Goal: Navigation & Orientation: Find specific page/section

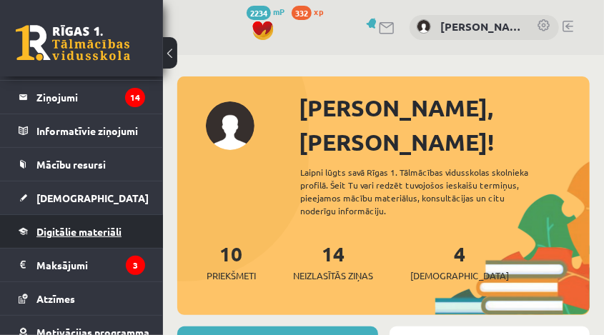
scroll to position [127, 0]
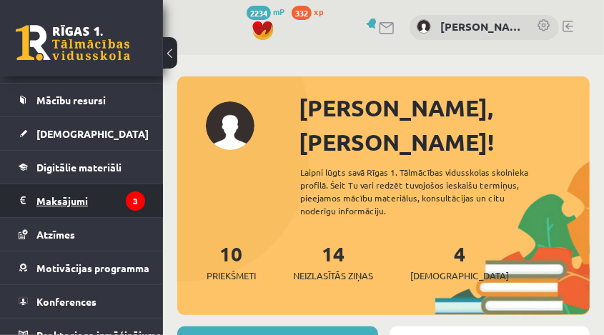
click at [63, 202] on legend "Maksājumi 3" at bounding box center [90, 201] width 109 height 33
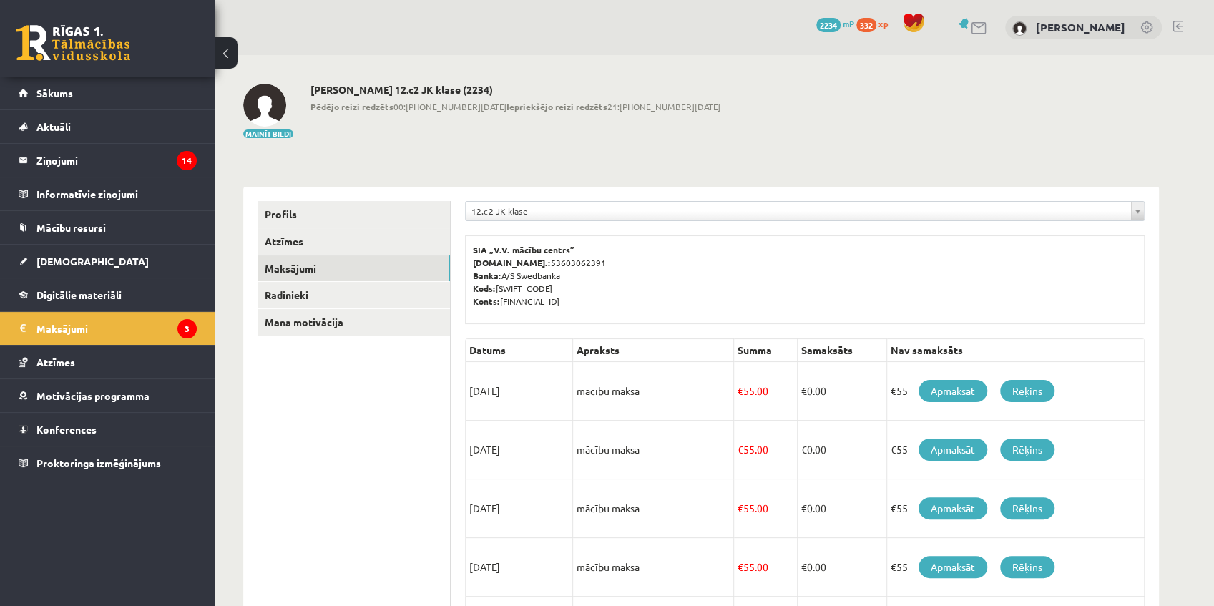
click at [604, 27] on link at bounding box center [1147, 28] width 14 height 14
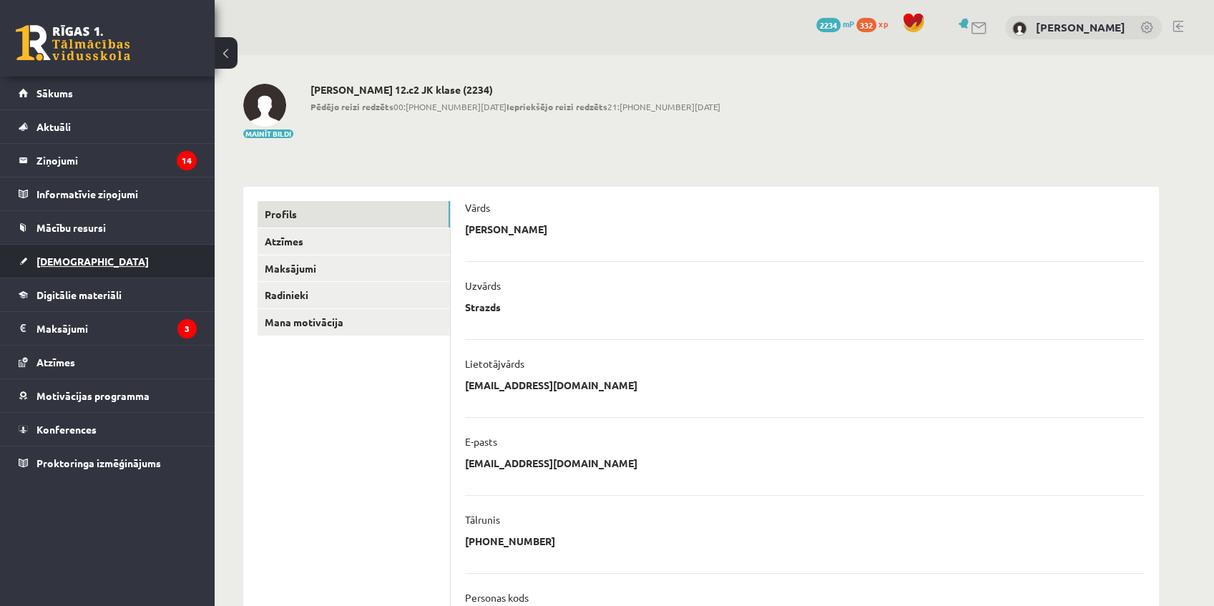
click at [72, 249] on link "[DEMOGRAPHIC_DATA]" at bounding box center [108, 261] width 178 height 33
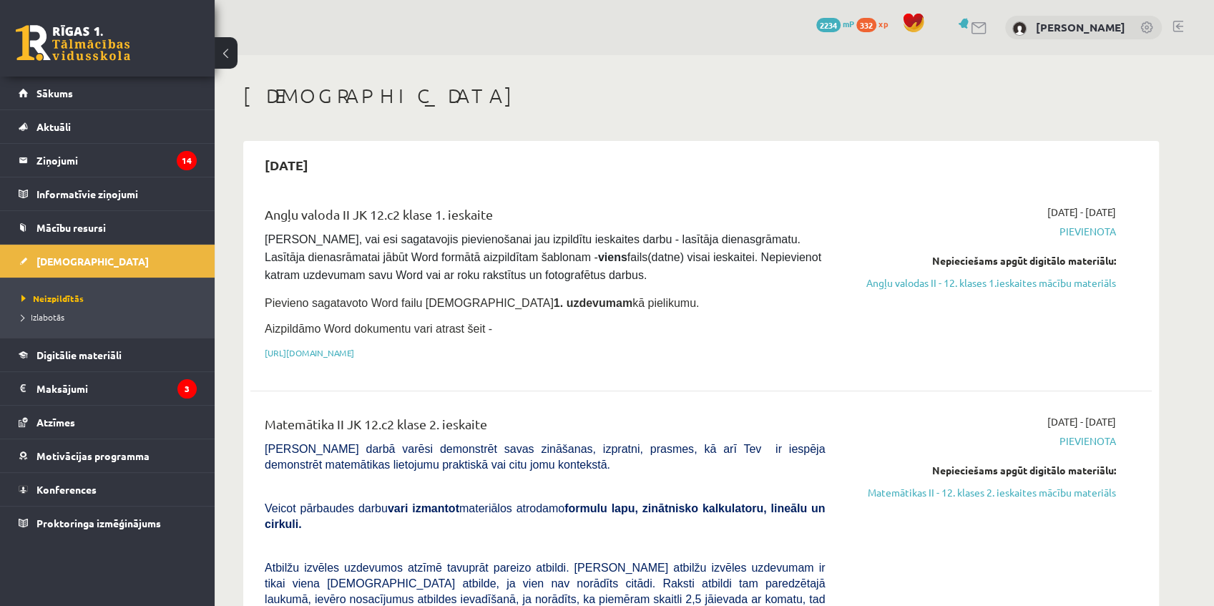
scroll to position [63, 0]
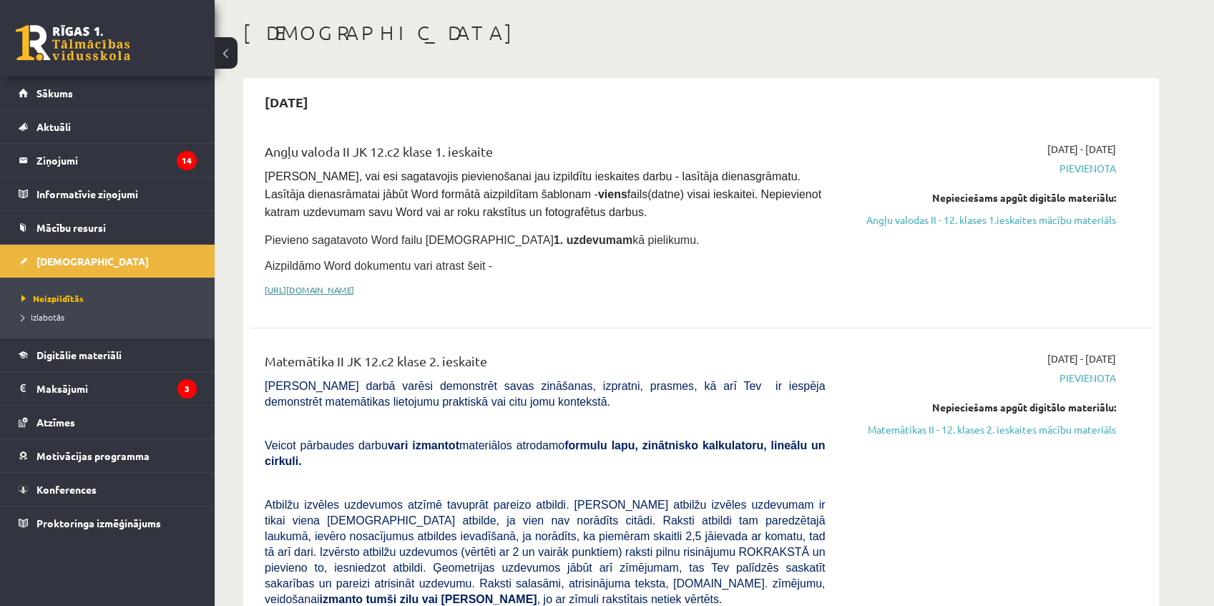
click at [354, 287] on link "https://drive.google.com/drive/folders/1IHE_ip15KOAbO2Se1NDGwZ2e__vlzPUf?usp=sh…" at bounding box center [309, 289] width 89 height 11
